Goal: Task Accomplishment & Management: Use online tool/utility

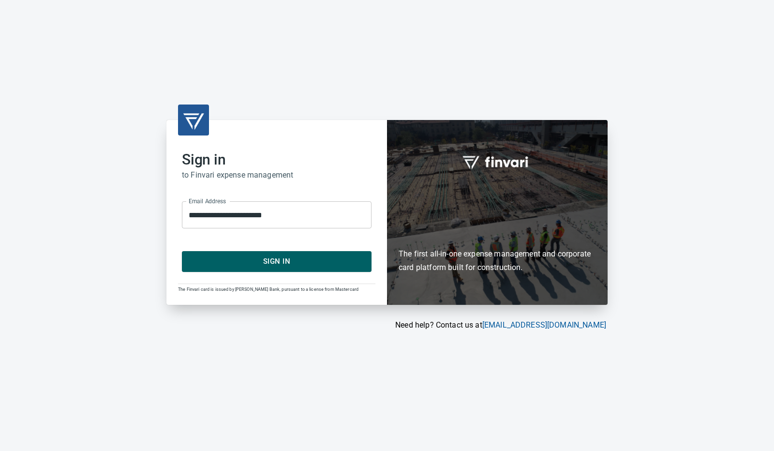
click at [329, 263] on span "Sign In" at bounding box center [276, 261] width 168 height 13
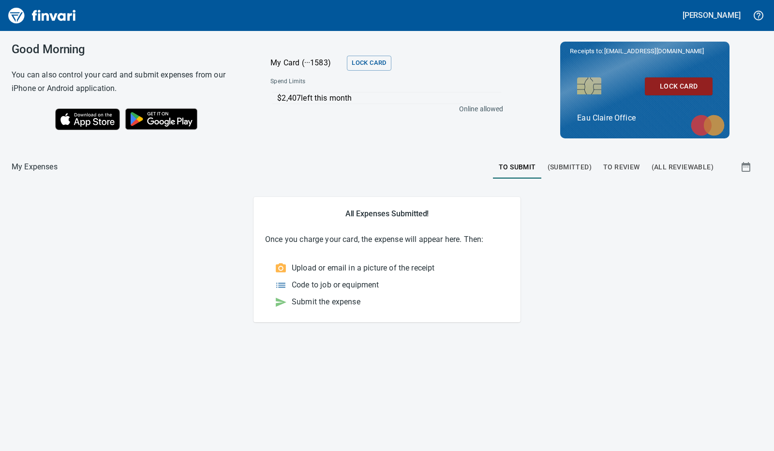
click at [623, 159] on button "To Review" at bounding box center [621, 166] width 48 height 23
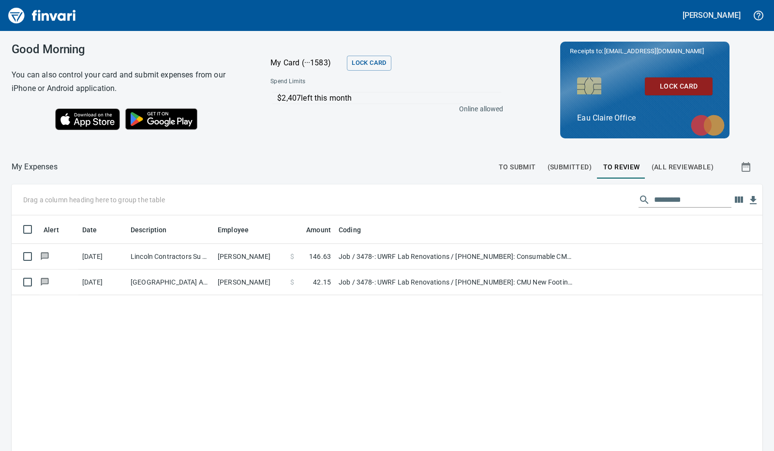
scroll to position [336, 735]
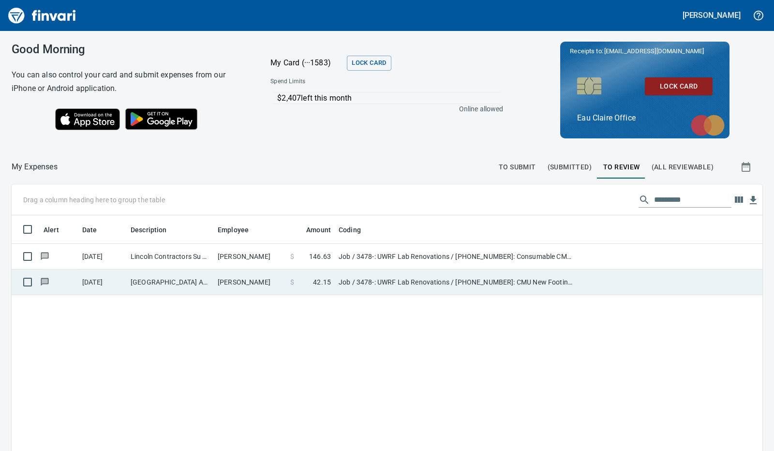
click at [263, 285] on td "Kyle Gilbertson" at bounding box center [250, 282] width 73 height 26
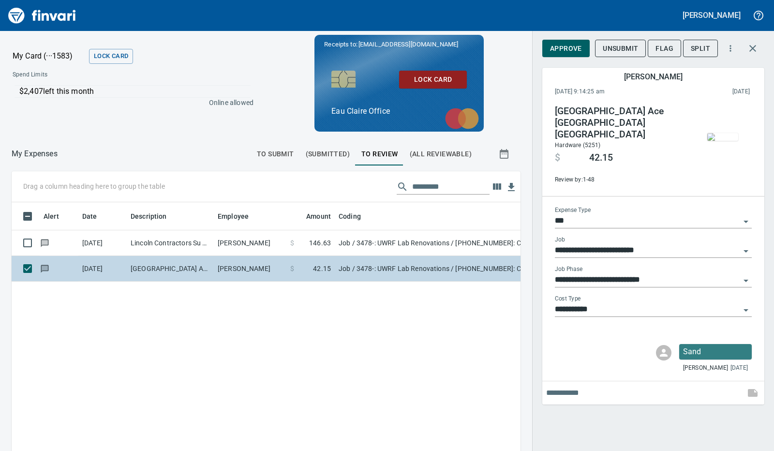
scroll to position [329, 486]
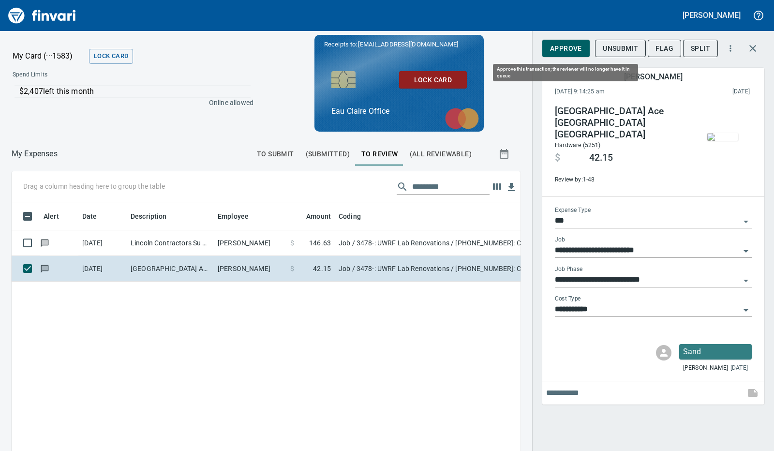
click at [569, 49] on span "Approve" at bounding box center [566, 49] width 32 height 12
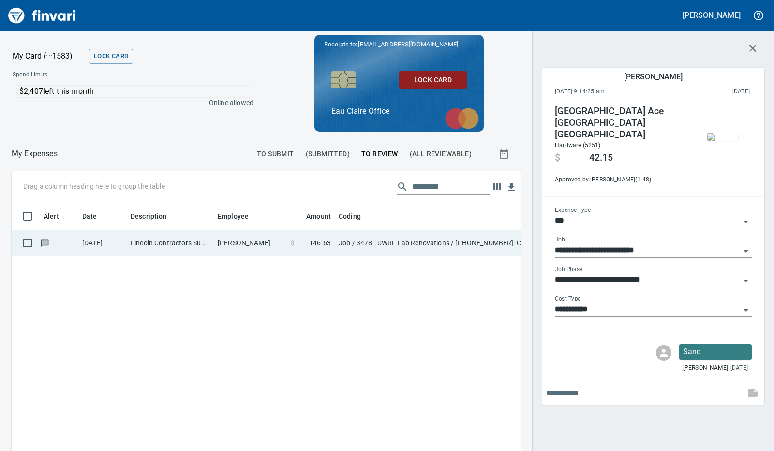
click at [220, 245] on td "Brandon Graves" at bounding box center [250, 243] width 73 height 26
type input "**********"
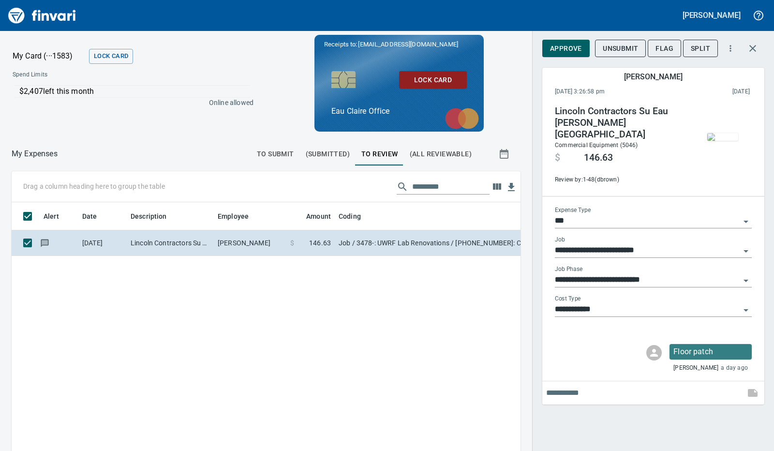
scroll to position [329, 486]
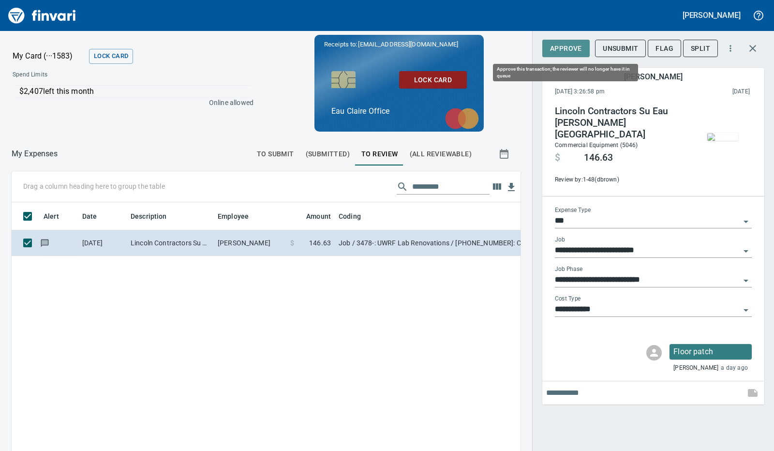
click at [560, 47] on span "Approve" at bounding box center [566, 49] width 32 height 12
